Goal: Task Accomplishment & Management: Manage account settings

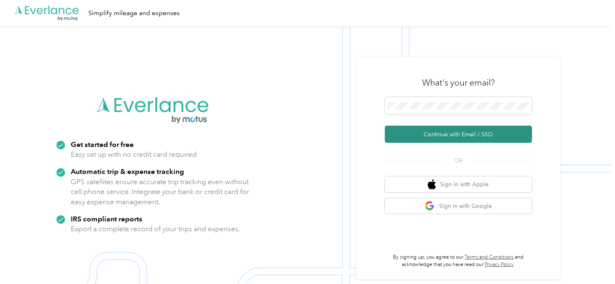
click at [422, 133] on button "Continue with Email / SSO" at bounding box center [458, 134] width 147 height 17
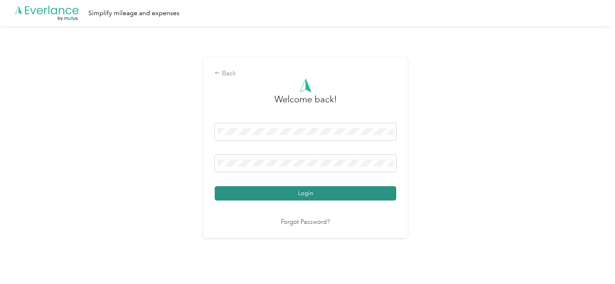
click at [321, 195] on button "Login" at bounding box center [306, 193] width 182 height 14
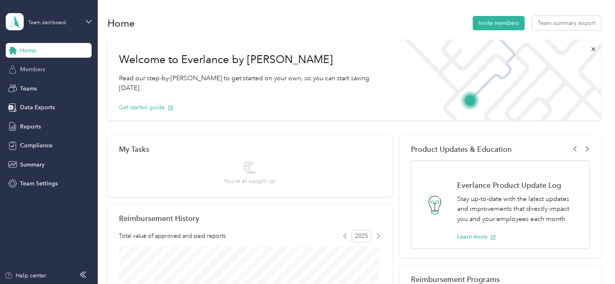
click at [36, 70] on span "Members" at bounding box center [32, 69] width 25 height 9
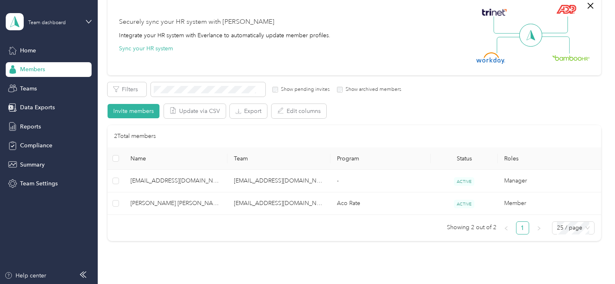
scroll to position [119, 0]
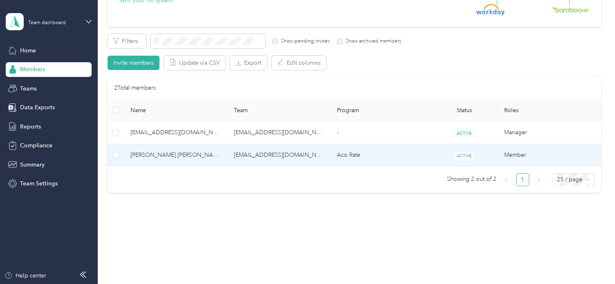
click at [466, 156] on span "ACTIVE" at bounding box center [464, 155] width 20 height 9
click at [458, 157] on span "ACTIVE" at bounding box center [464, 155] width 20 height 9
click at [515, 156] on td "Member" at bounding box center [549, 155] width 103 height 22
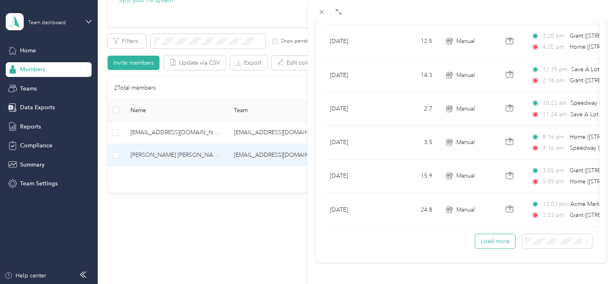
click at [491, 234] on button "Load more" at bounding box center [495, 241] width 40 height 14
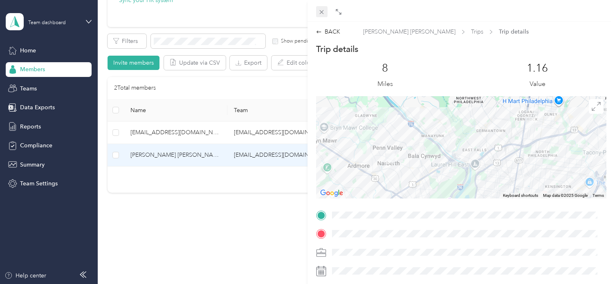
click at [321, 17] on div "Close" at bounding box center [322, 24] width 20 height 14
click at [322, 11] on icon at bounding box center [321, 12] width 7 height 7
